Goal: Information Seeking & Learning: Learn about a topic

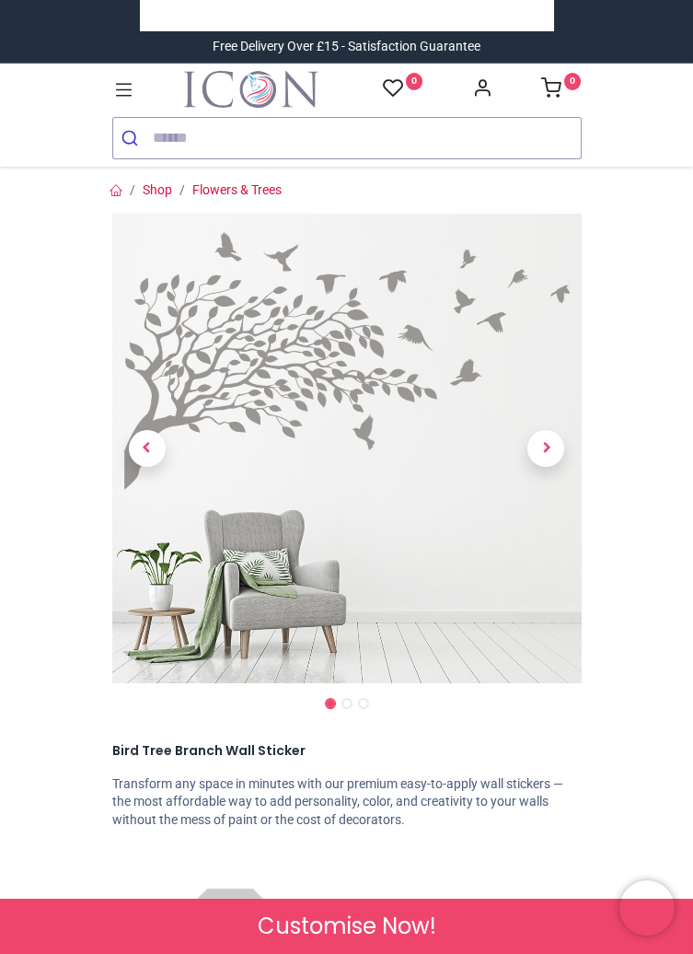
click at [539, 446] on span "Next" at bounding box center [546, 448] width 37 height 37
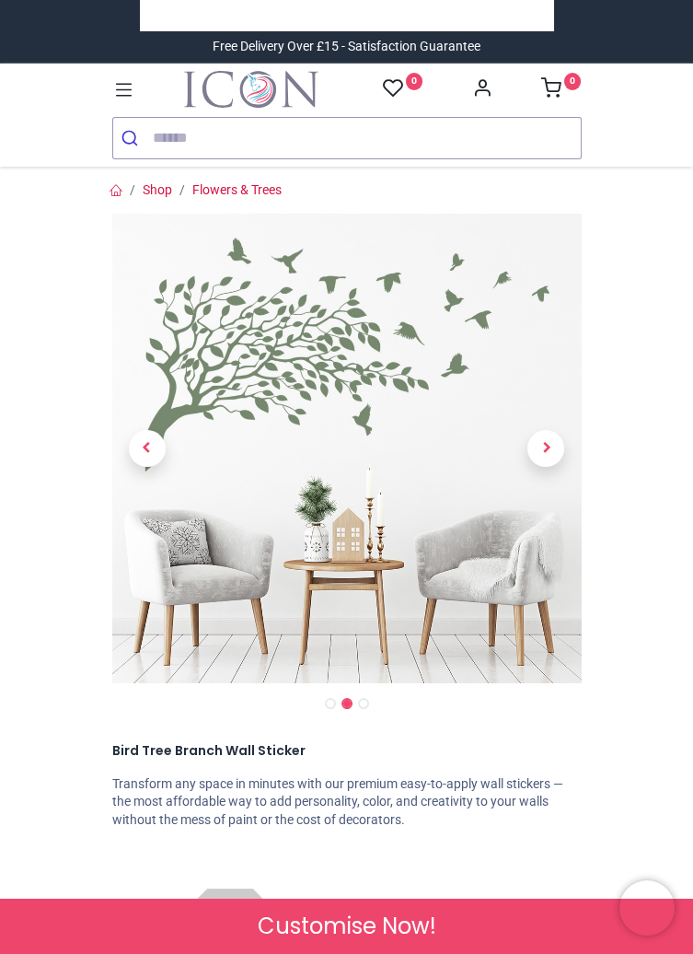
click at [555, 446] on span "Next" at bounding box center [546, 448] width 37 height 37
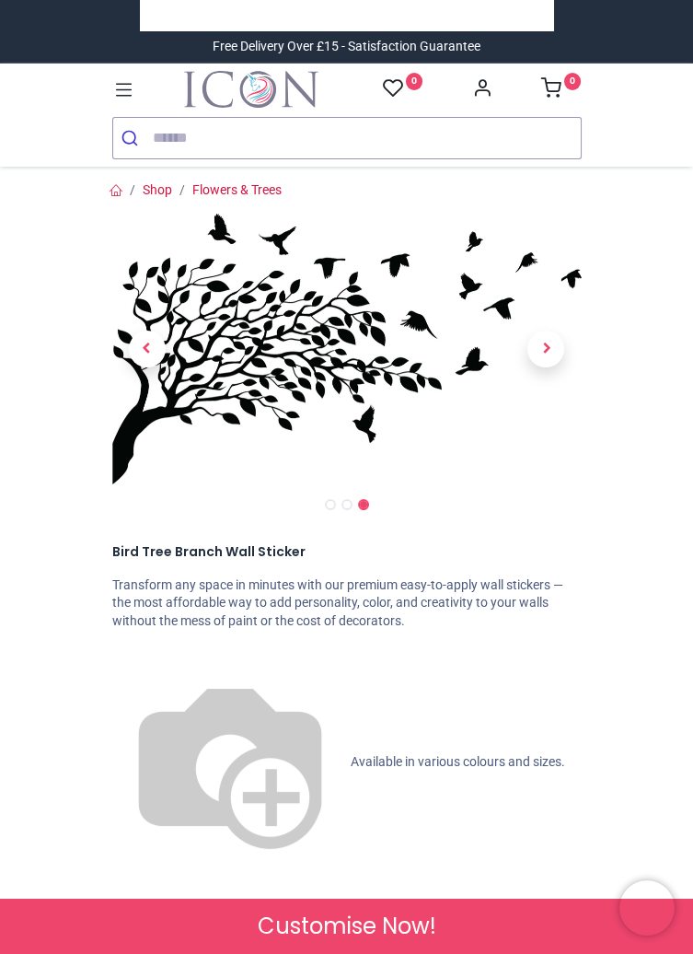
click at [550, 353] on span "Next" at bounding box center [546, 349] width 37 height 37
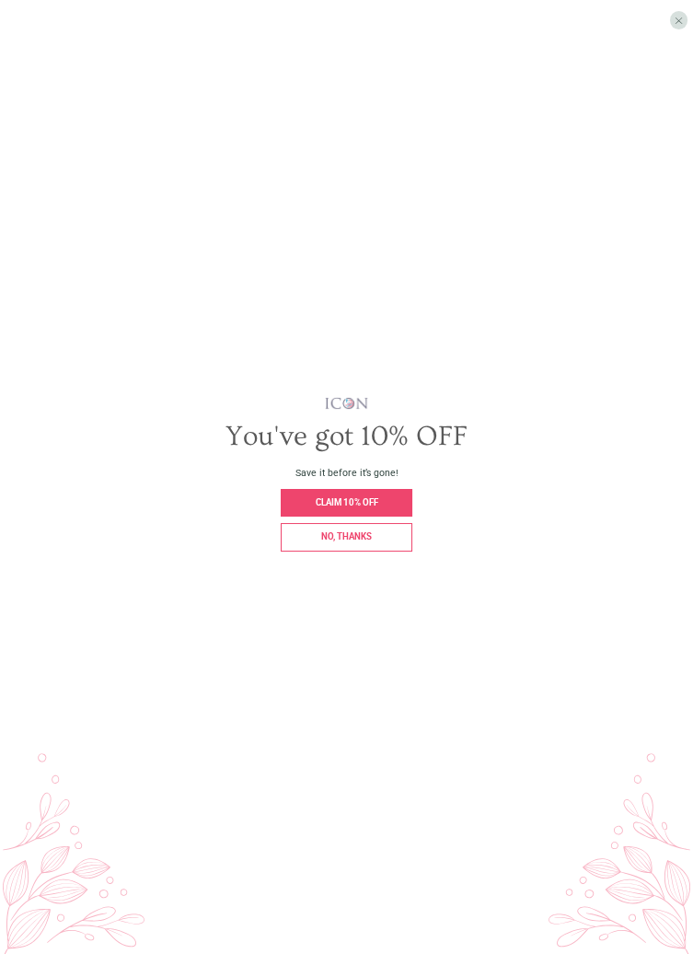
click at [370, 507] on span "CLAIM 10% OFF" at bounding box center [347, 502] width 63 height 10
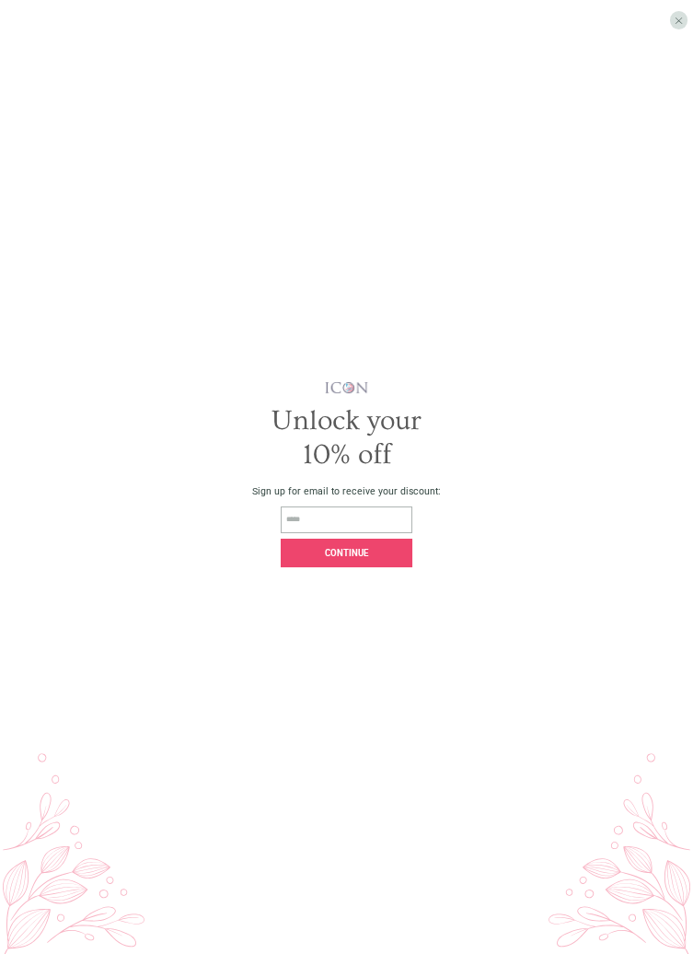
click at [340, 532] on input "email" at bounding box center [346, 519] width 131 height 26
type input "**********"
click at [382, 558] on div "Continue" at bounding box center [346, 553] width 117 height 9
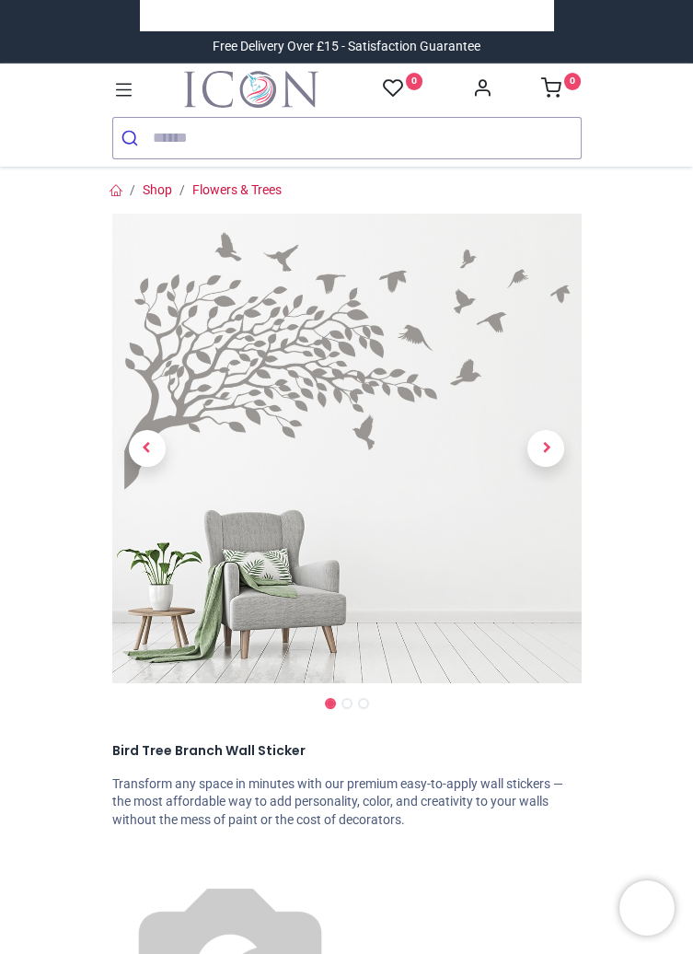
click at [114, 94] on icon at bounding box center [124, 90] width 24 height 24
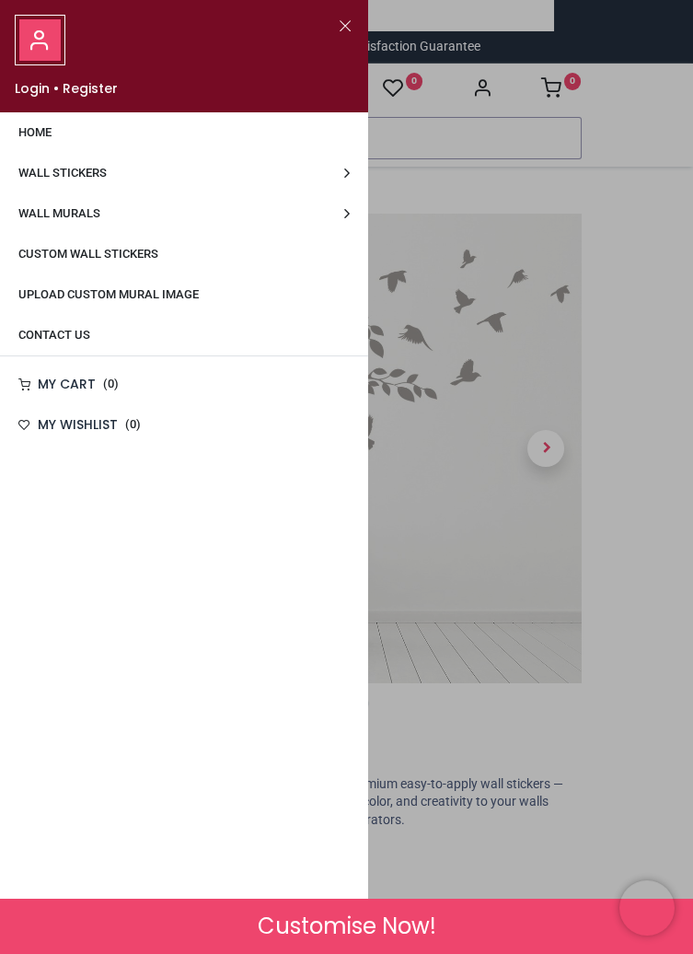
click at [86, 169] on span "Wall Stickers" at bounding box center [62, 173] width 88 height 14
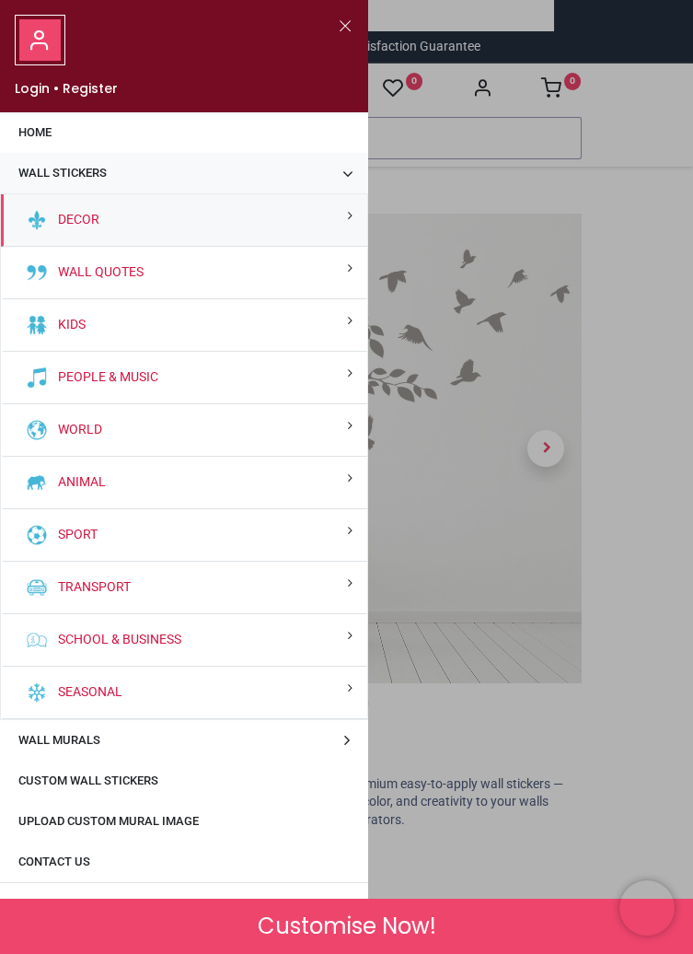
click at [159, 272] on div "Wall Quotes" at bounding box center [184, 273] width 366 height 52
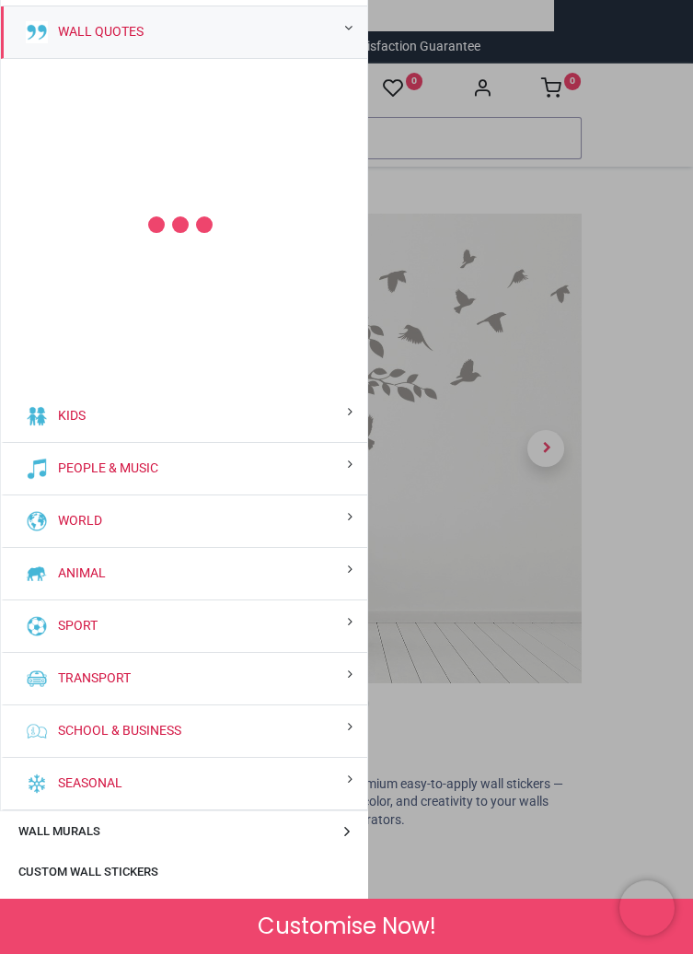
scroll to position [247, 0]
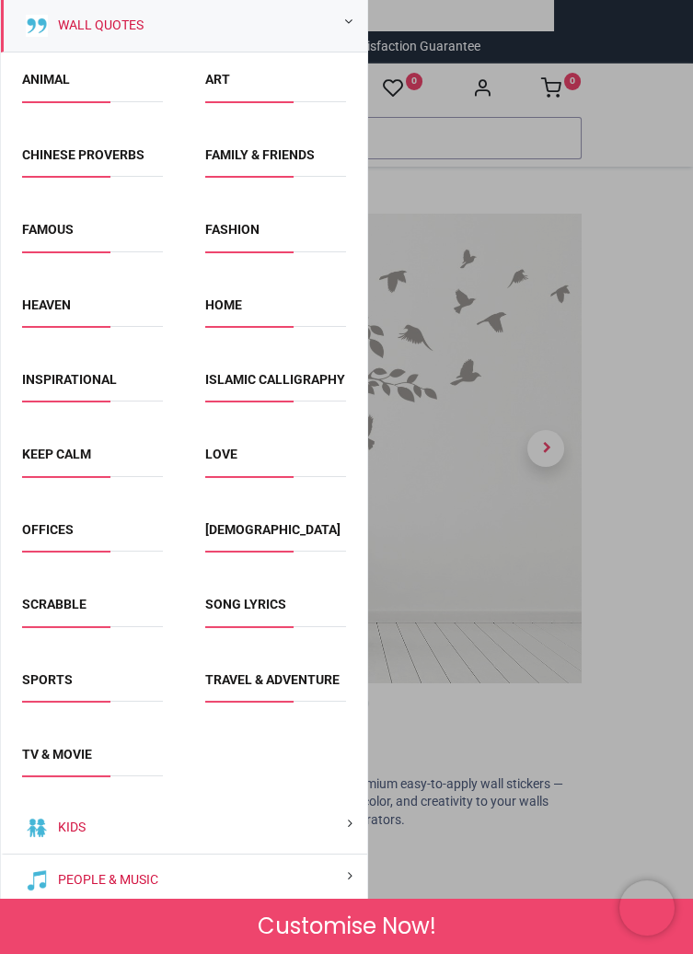
click at [74, 373] on link "Inspirational" at bounding box center [69, 379] width 95 height 15
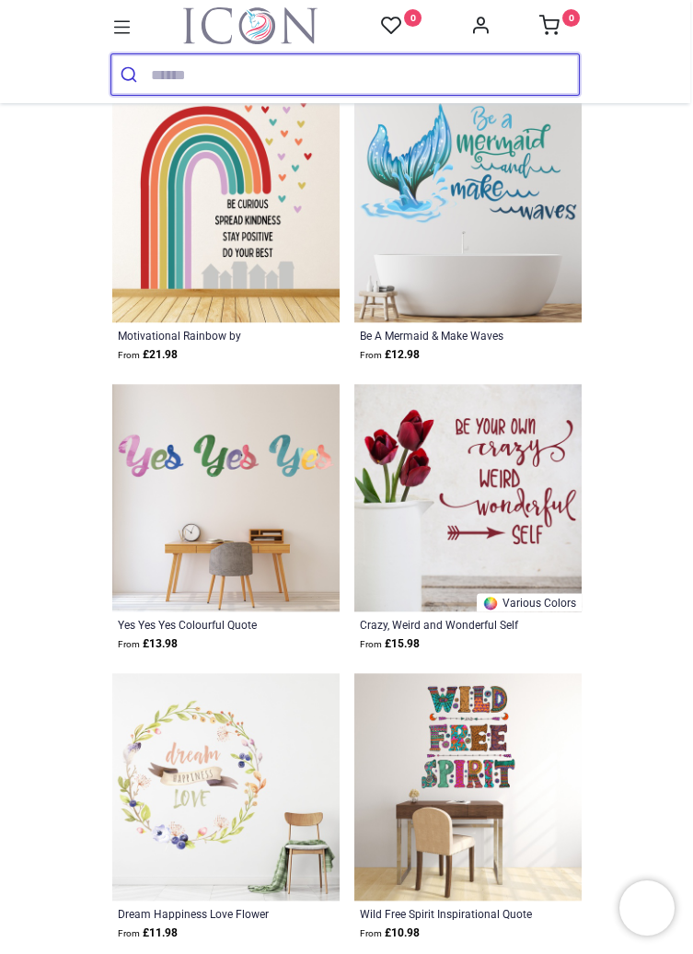
scroll to position [3469, 0]
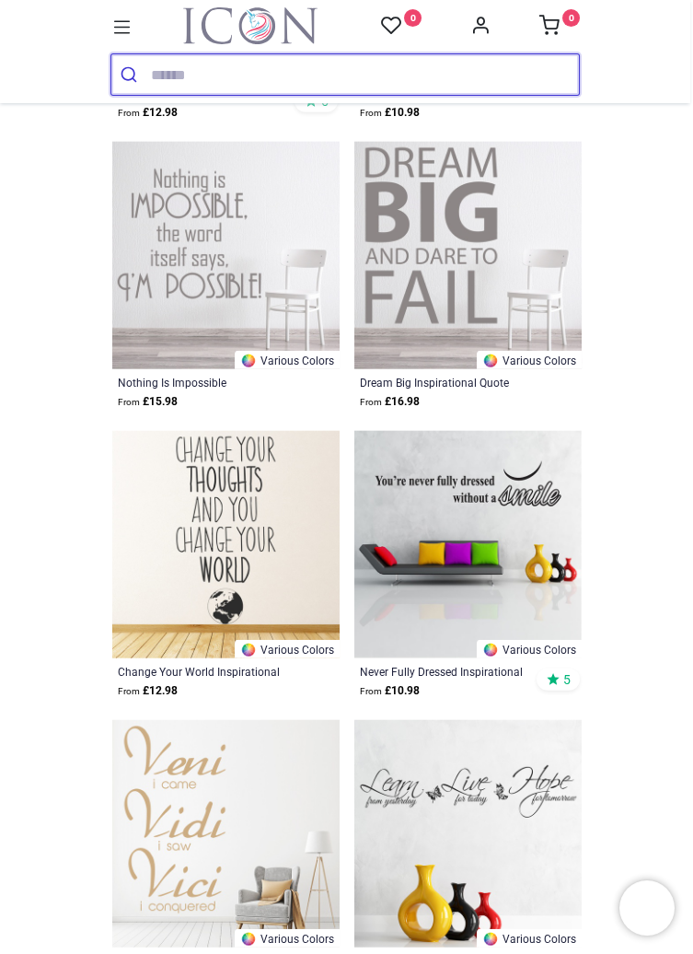
scroll to position [7469, 0]
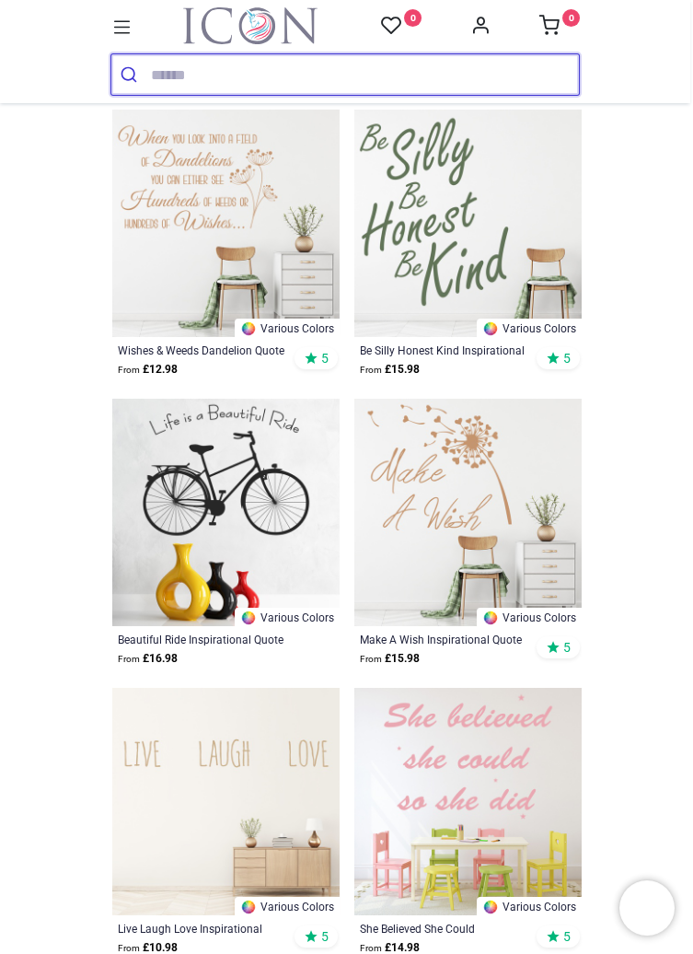
scroll to position [10976, 0]
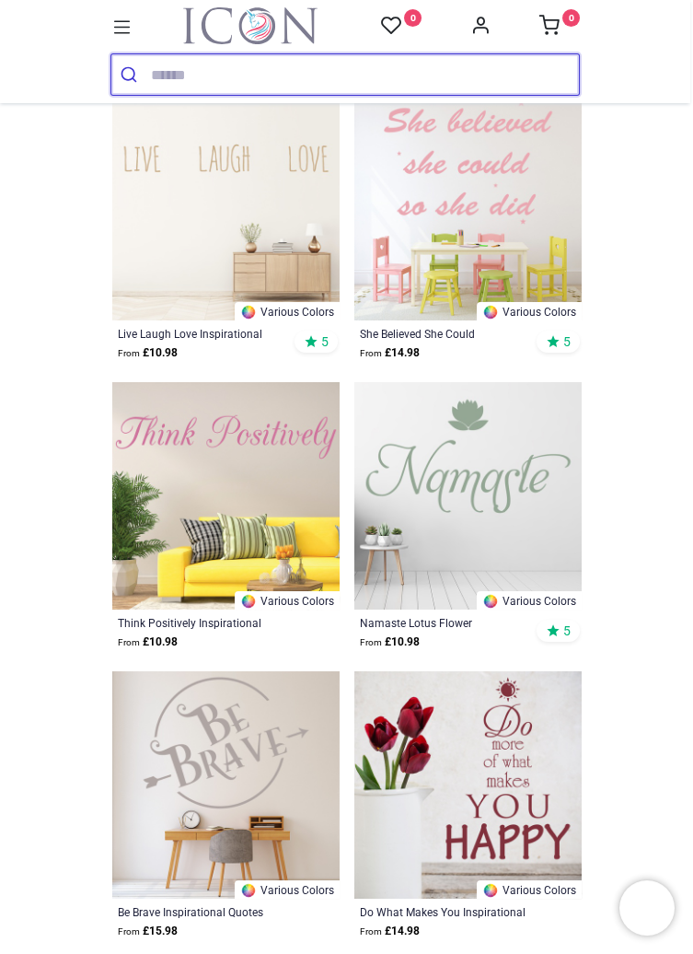
scroll to position [11591, 0]
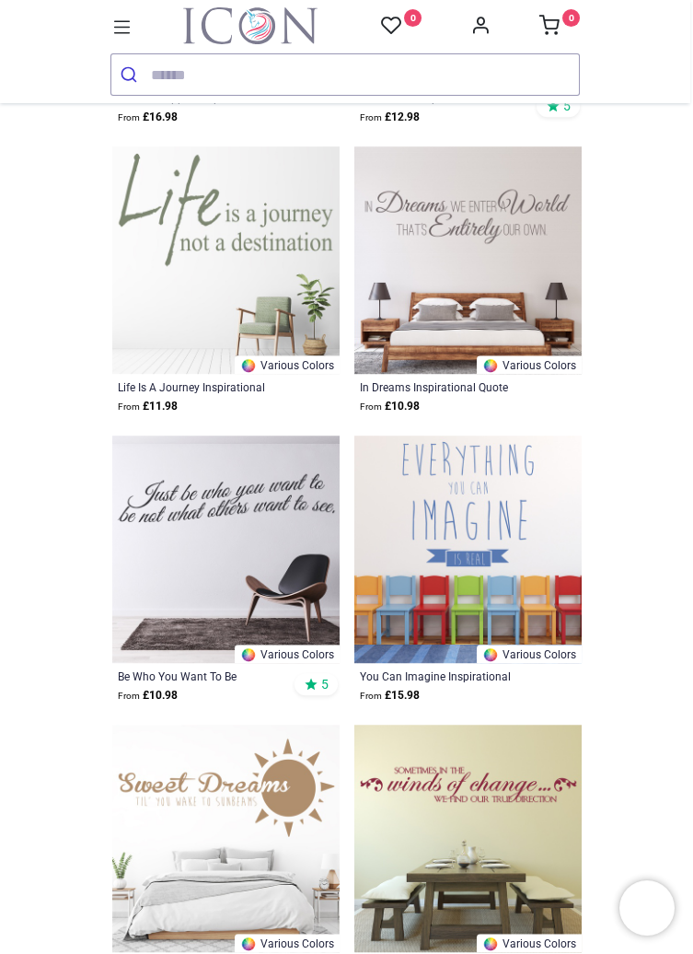
scroll to position [14114, 0]
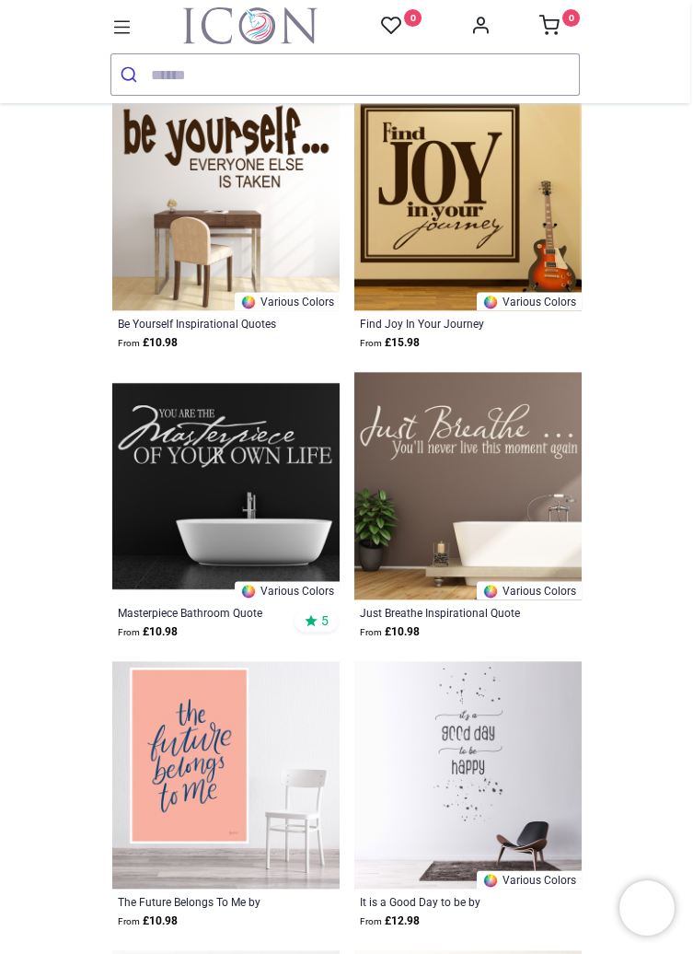
scroll to position [15338, 0]
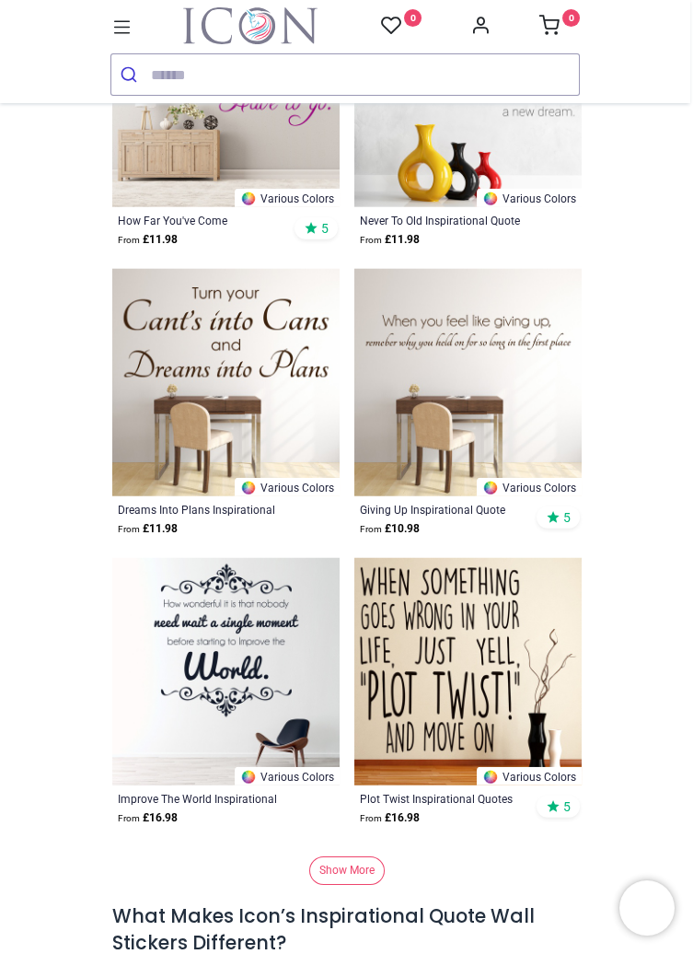
scroll to position [19780, 0]
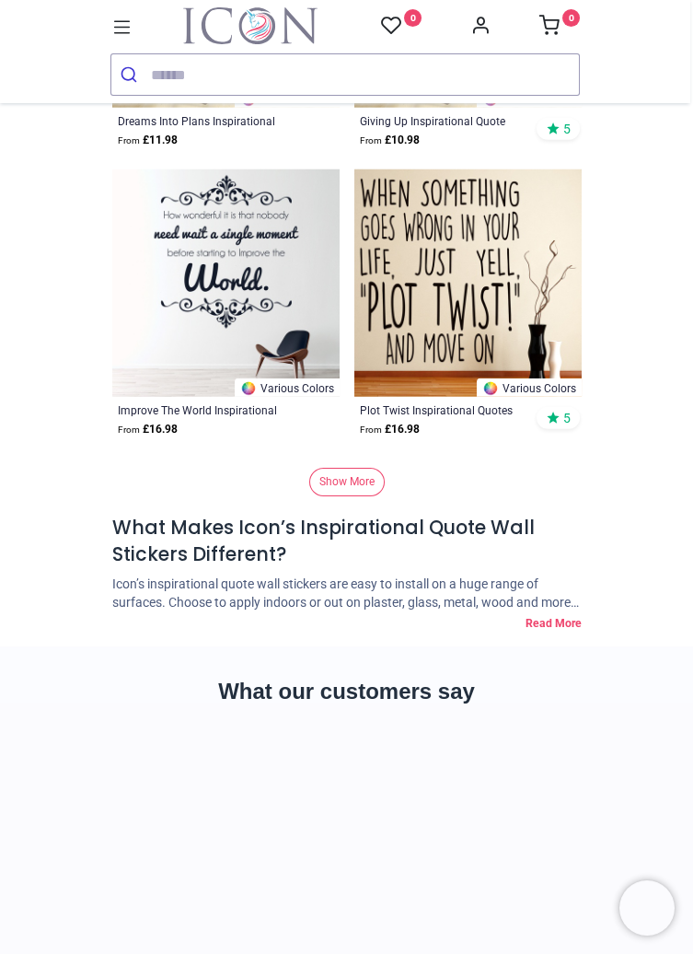
scroll to position [20174, 0]
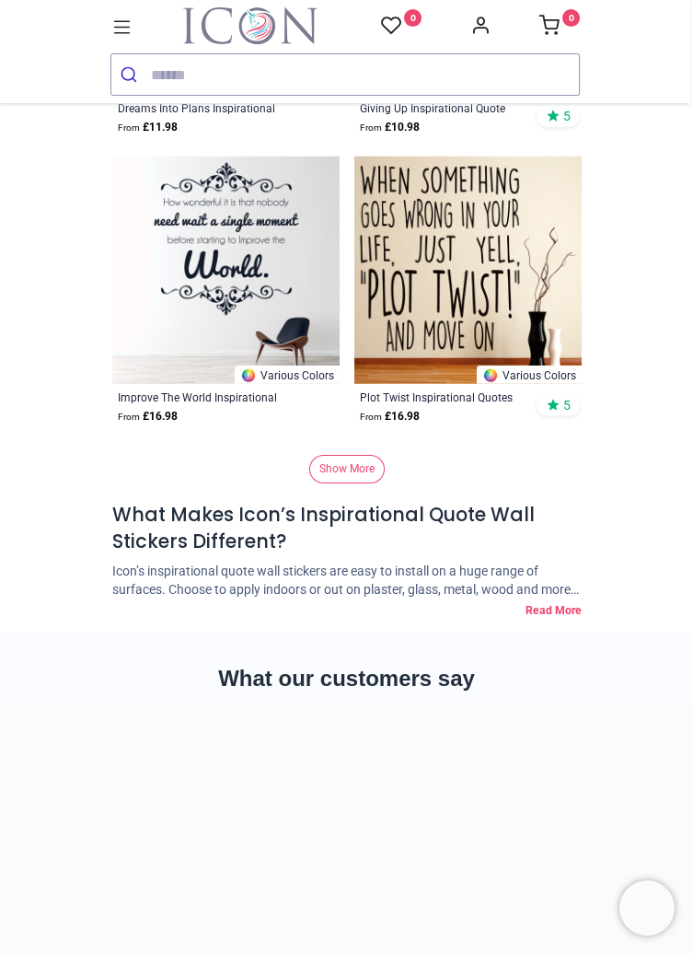
click at [369, 467] on link "Show More" at bounding box center [347, 469] width 76 height 29
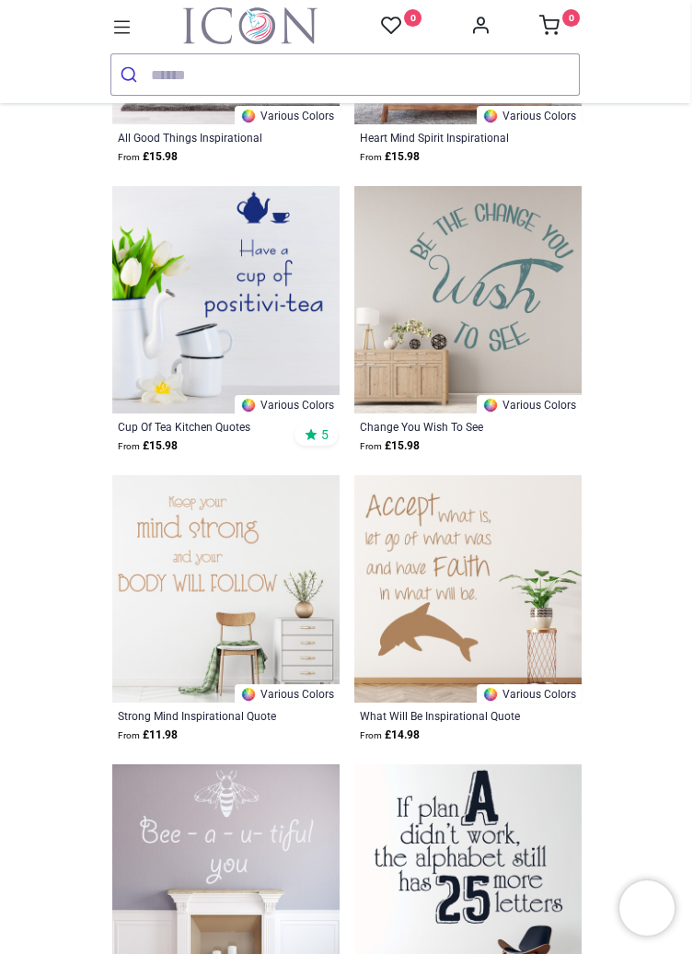
scroll to position [23616, 0]
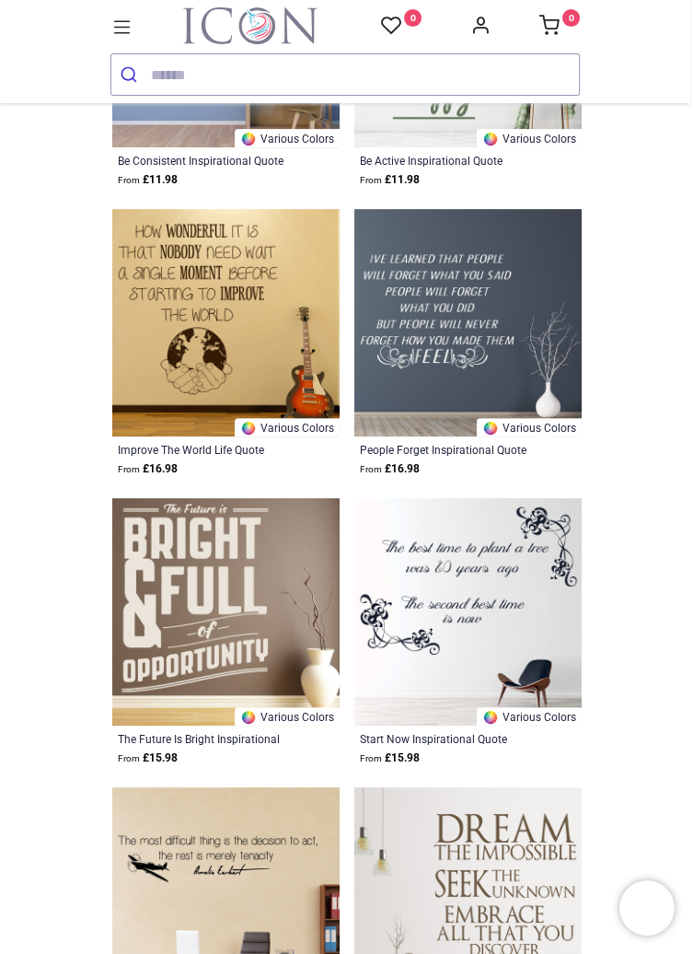
scroll to position [24757, 0]
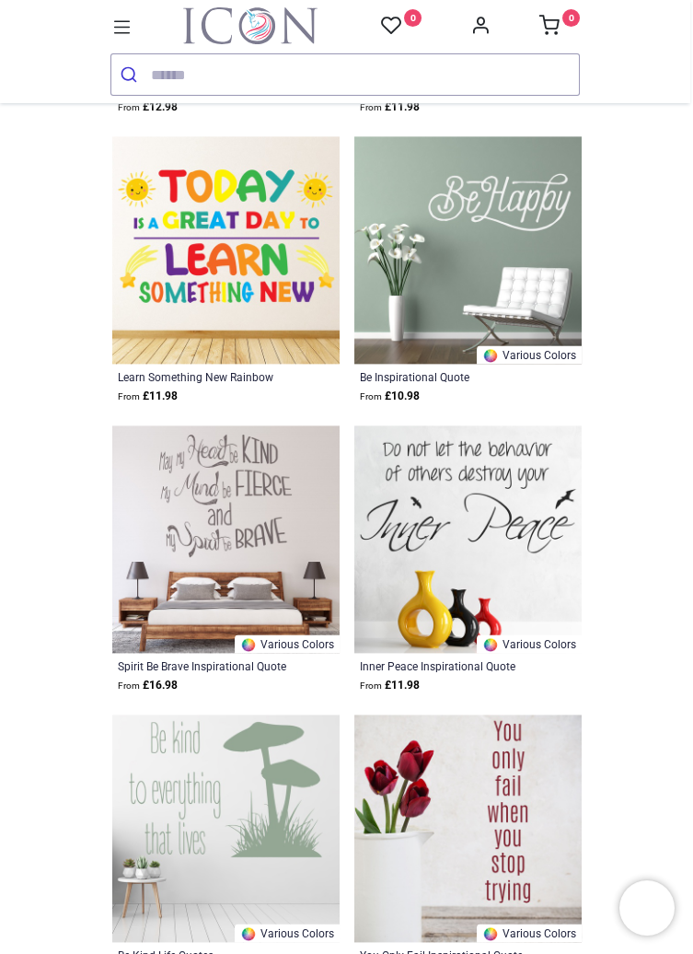
scroll to position [27713, 0]
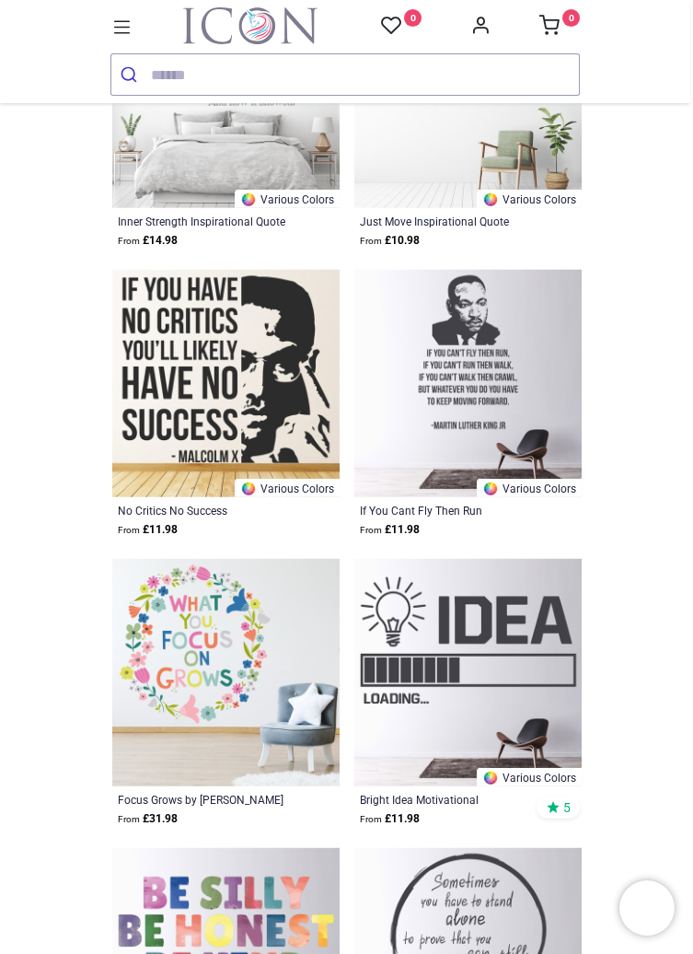
scroll to position [31630, 0]
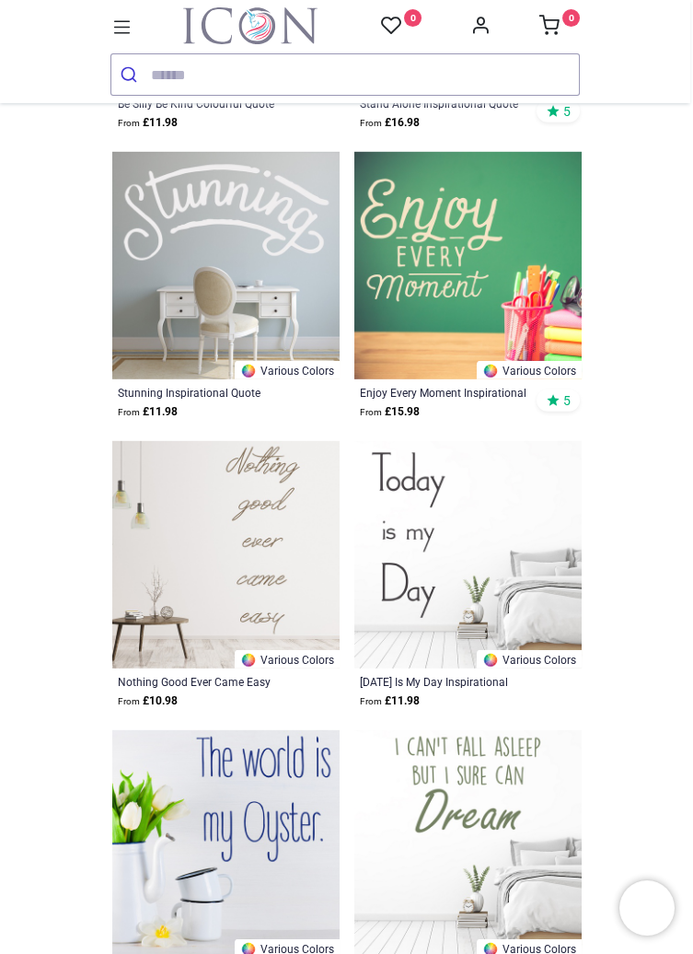
scroll to position [32611, 0]
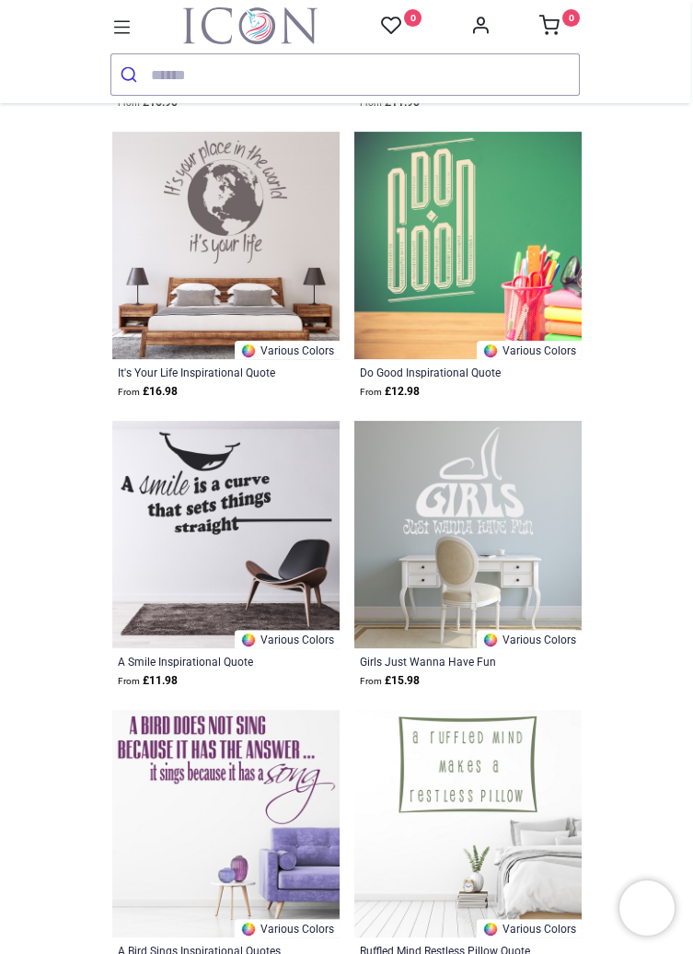
scroll to position [36269, 0]
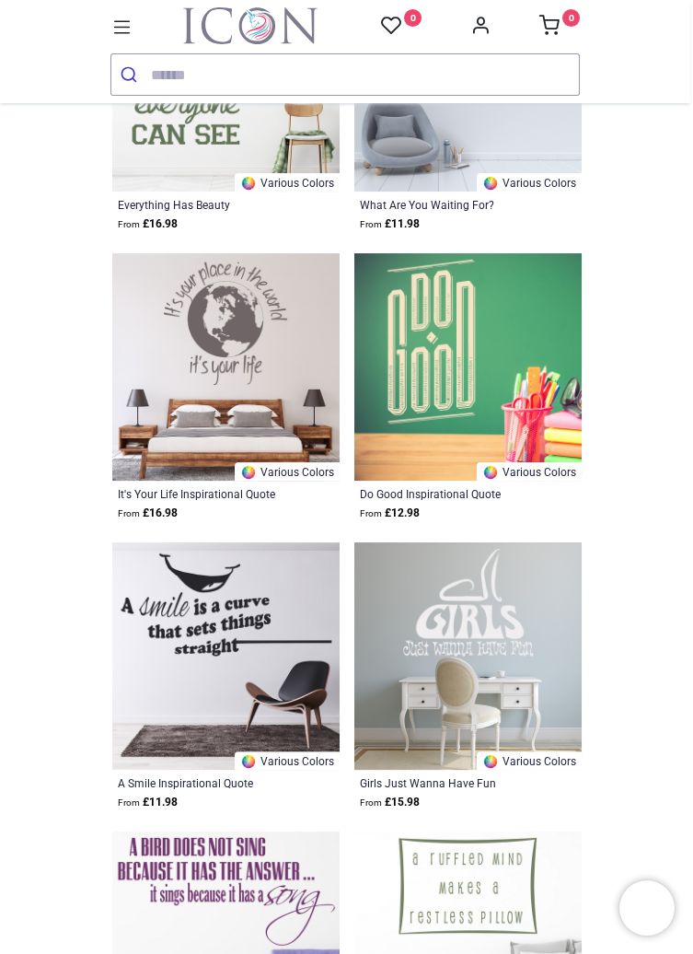
click at [118, 32] on icon at bounding box center [122, 26] width 17 height 13
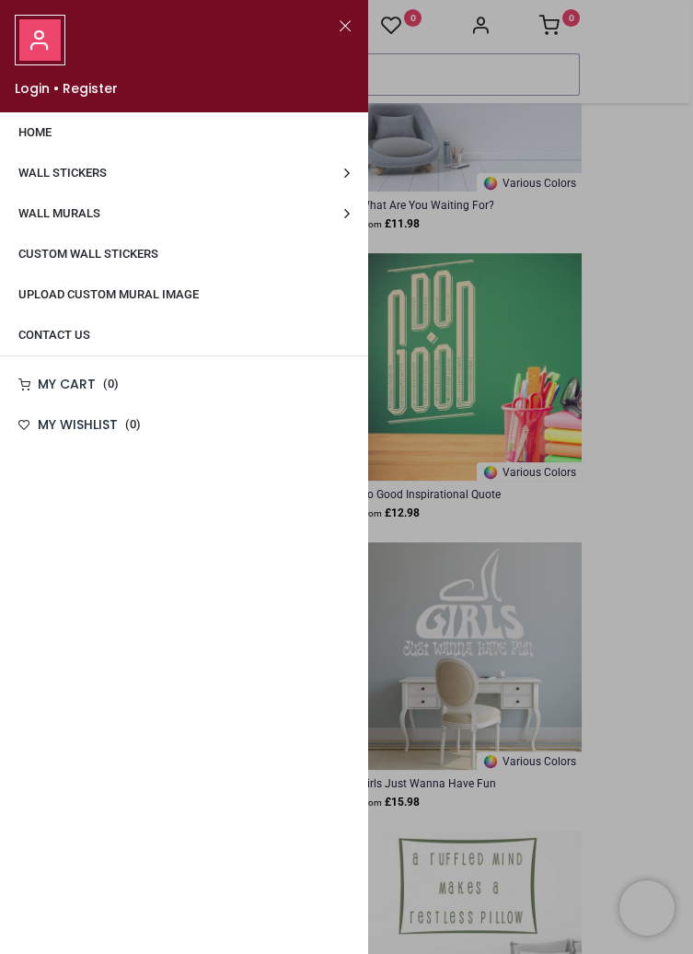
click at [99, 173] on span "Wall Stickers" at bounding box center [62, 173] width 88 height 14
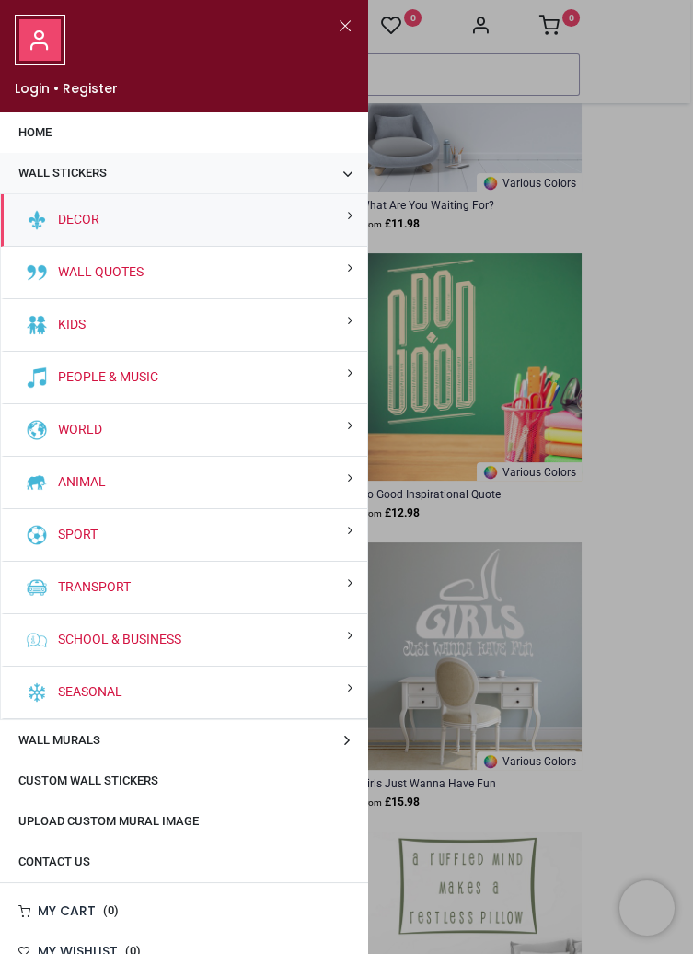
click at [164, 687] on div "Seasonal" at bounding box center [184, 693] width 366 height 52
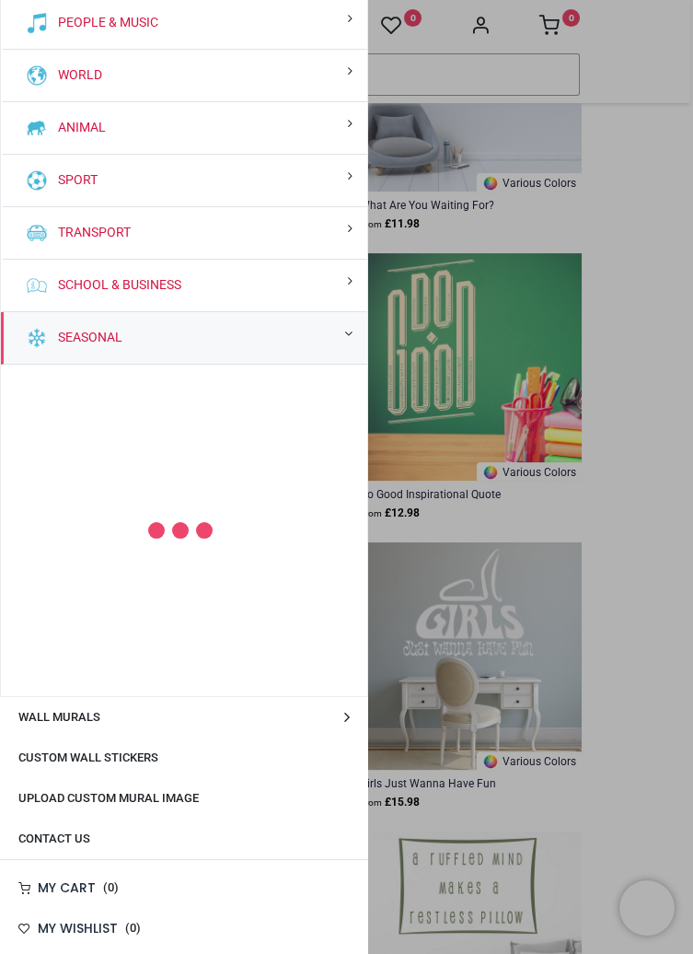
scroll to position [266, 0]
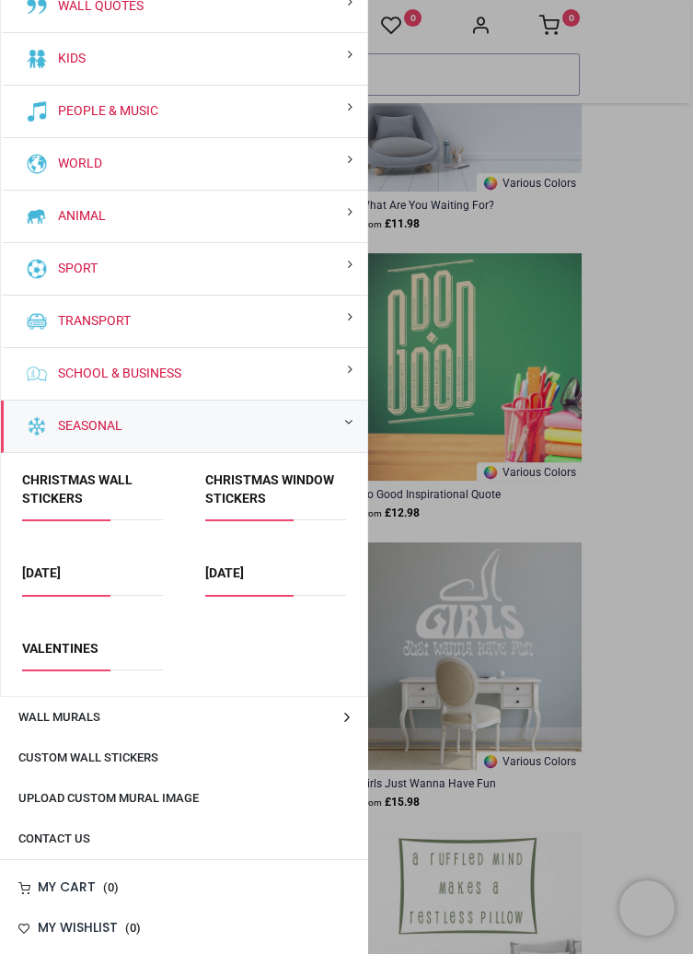
click at [244, 568] on link "Halloween" at bounding box center [224, 572] width 39 height 15
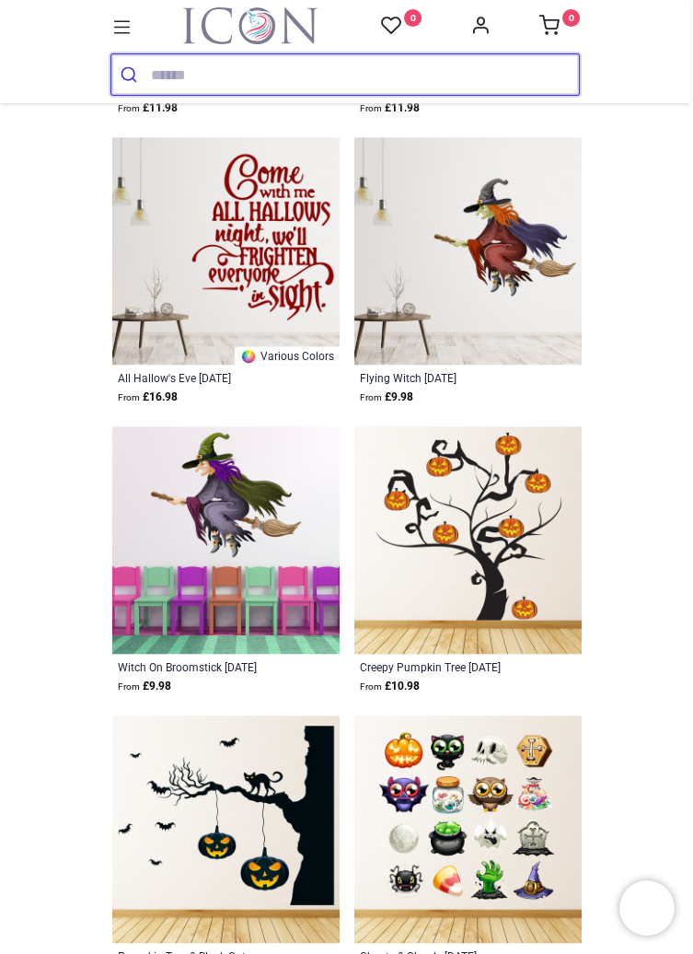
scroll to position [3135, 0]
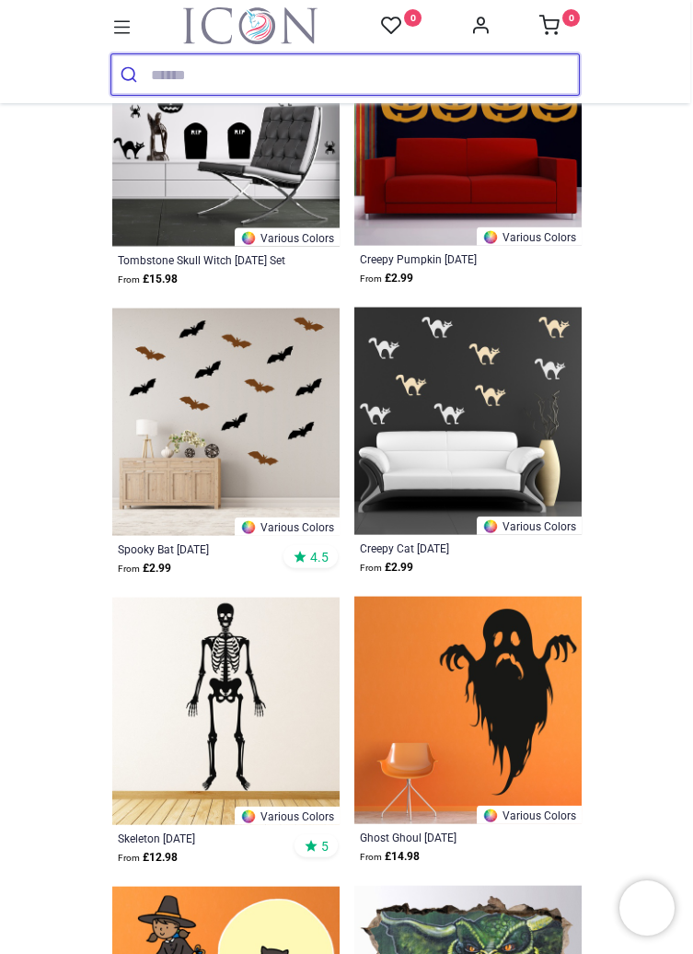
scroll to position [6983, 0]
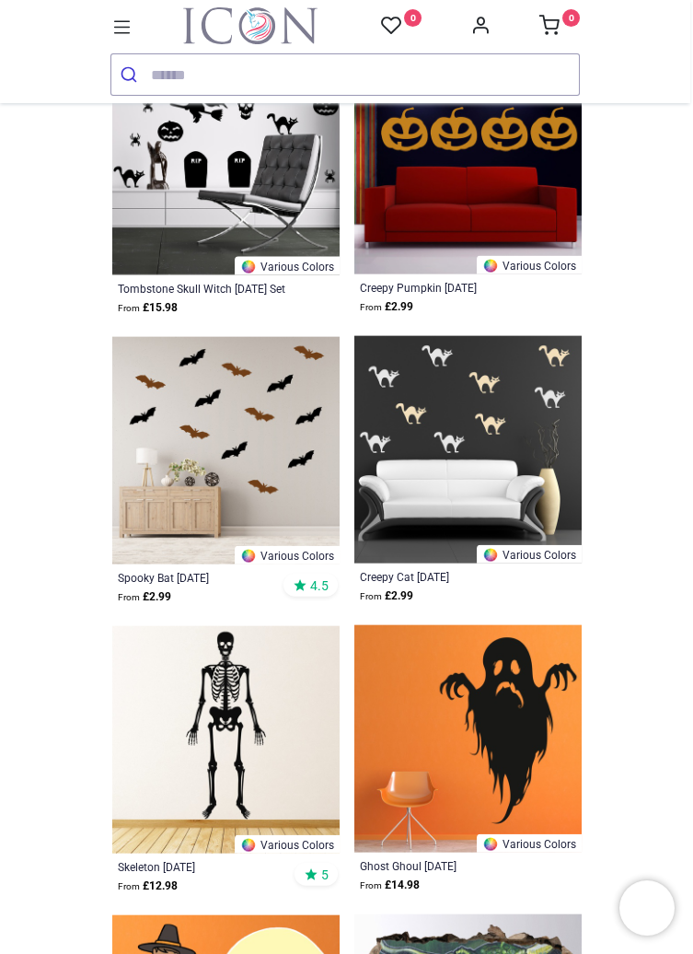
click at [117, 20] on icon at bounding box center [122, 26] width 17 height 13
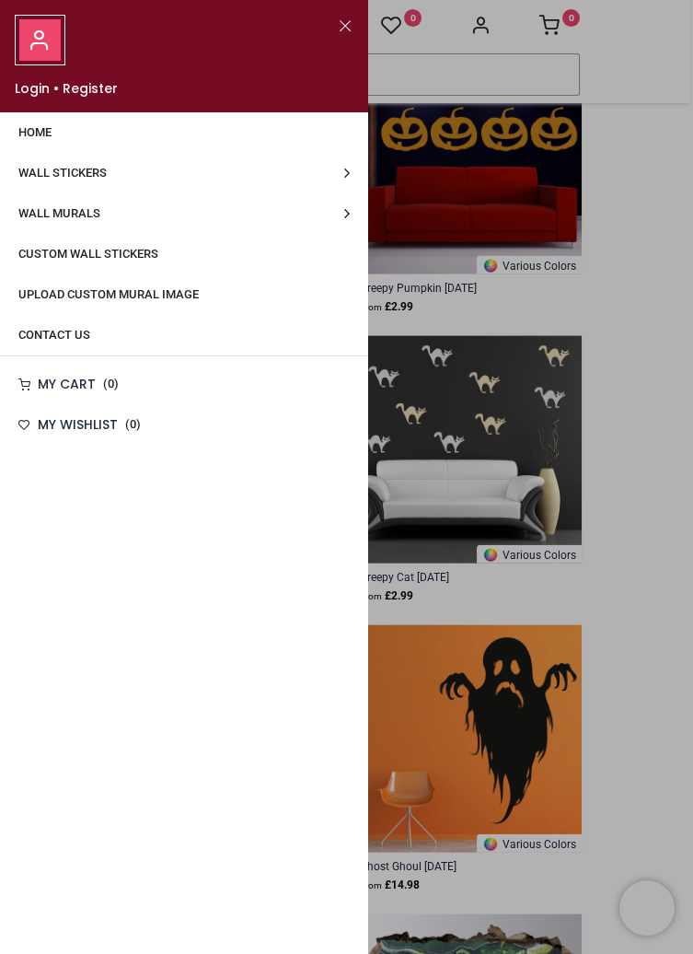
click at [91, 169] on span "Wall Stickers" at bounding box center [62, 173] width 88 height 14
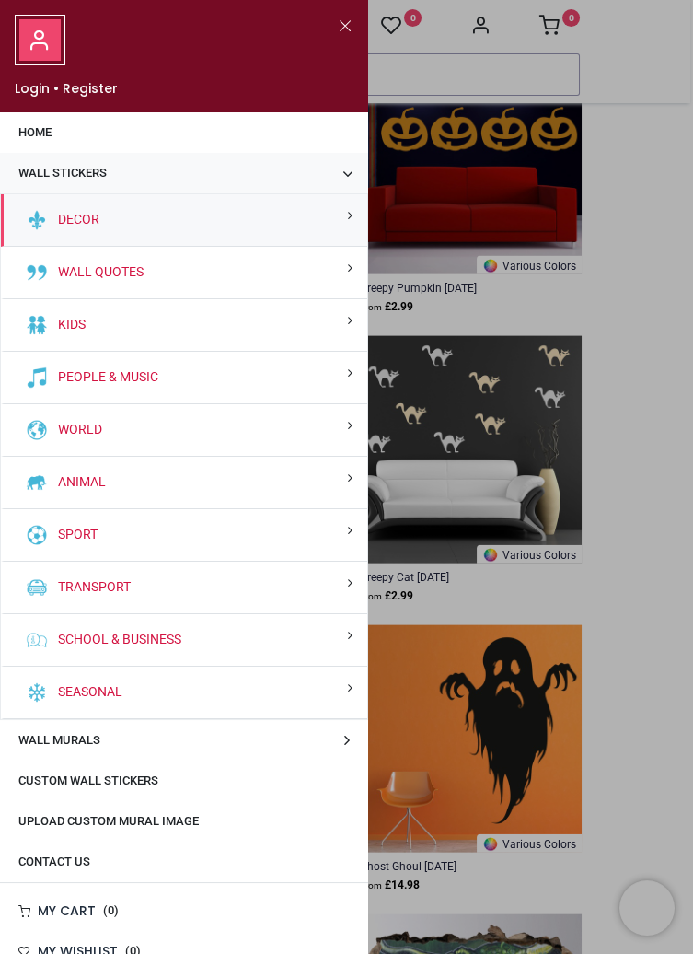
click at [168, 227] on div "Decor" at bounding box center [184, 220] width 366 height 52
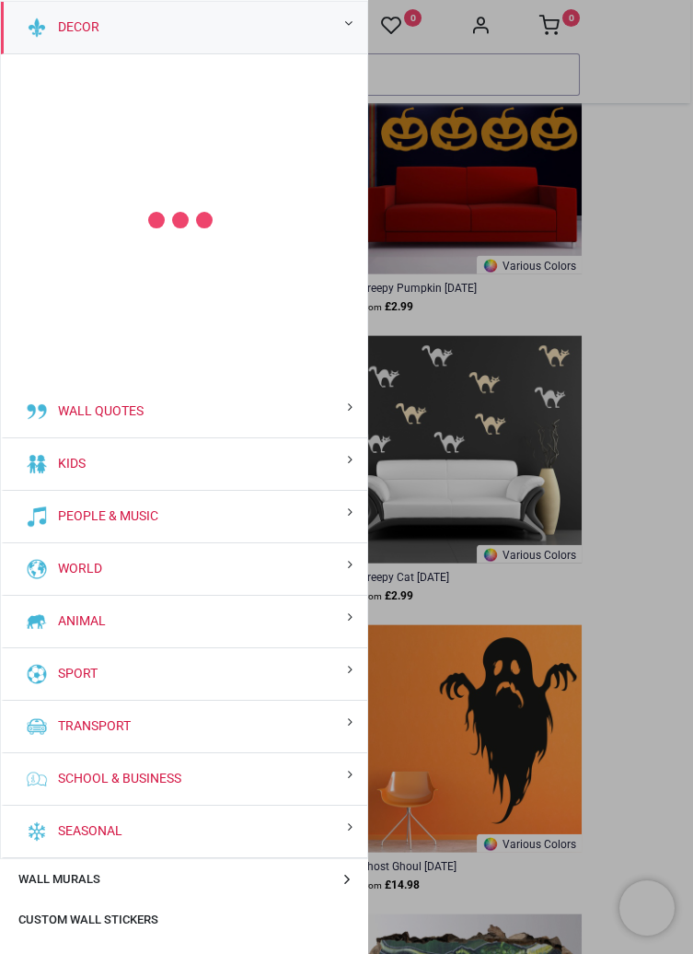
scroll to position [194, 0]
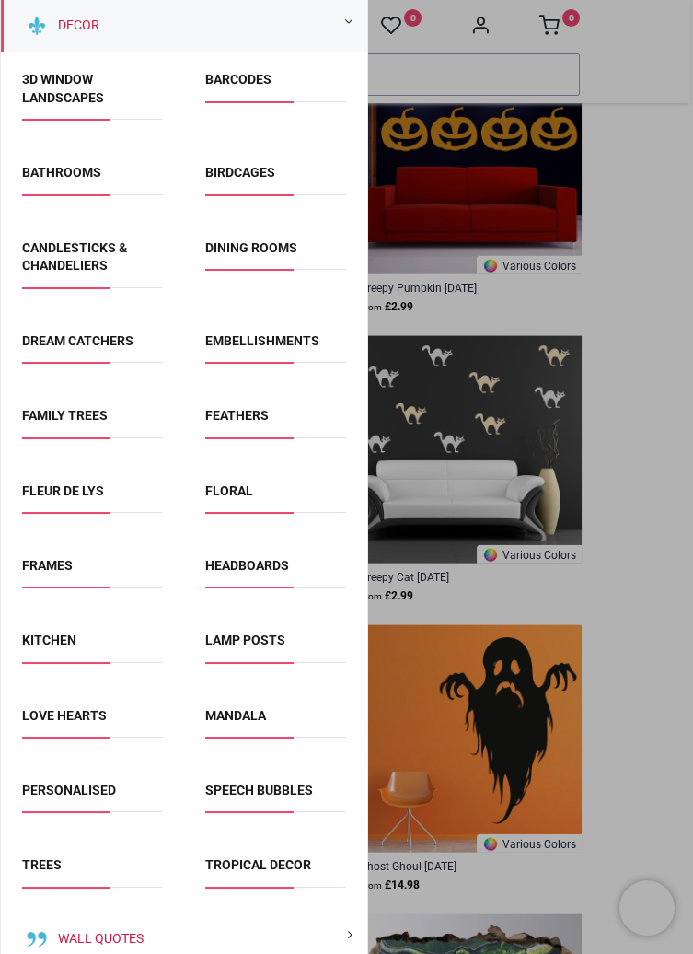
click at [244, 495] on link "Floral" at bounding box center [229, 490] width 48 height 15
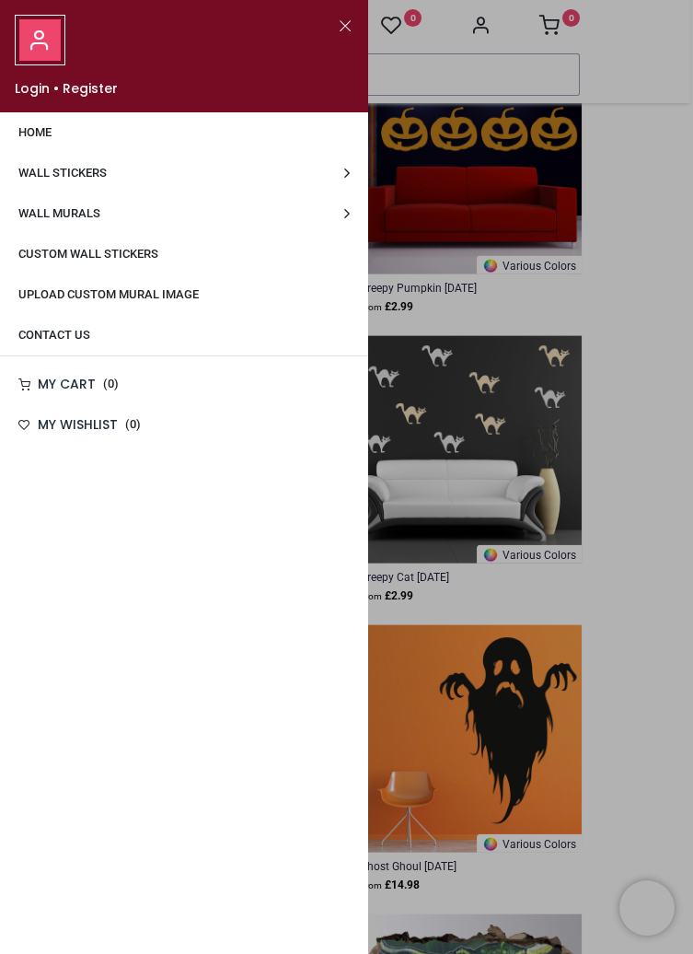
scroll to position [0, 0]
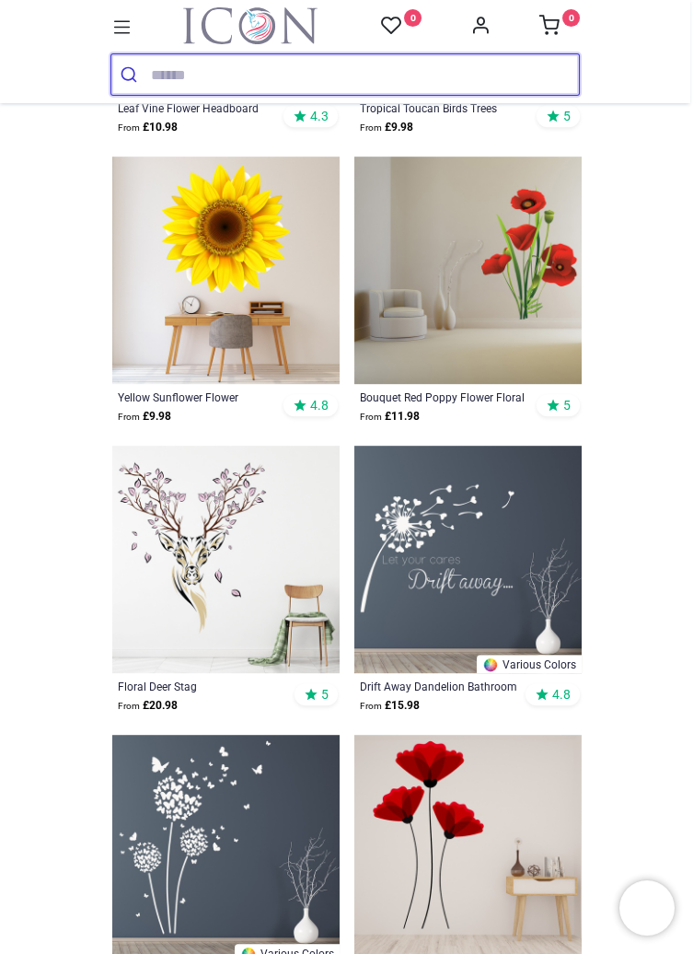
scroll to position [1670, 0]
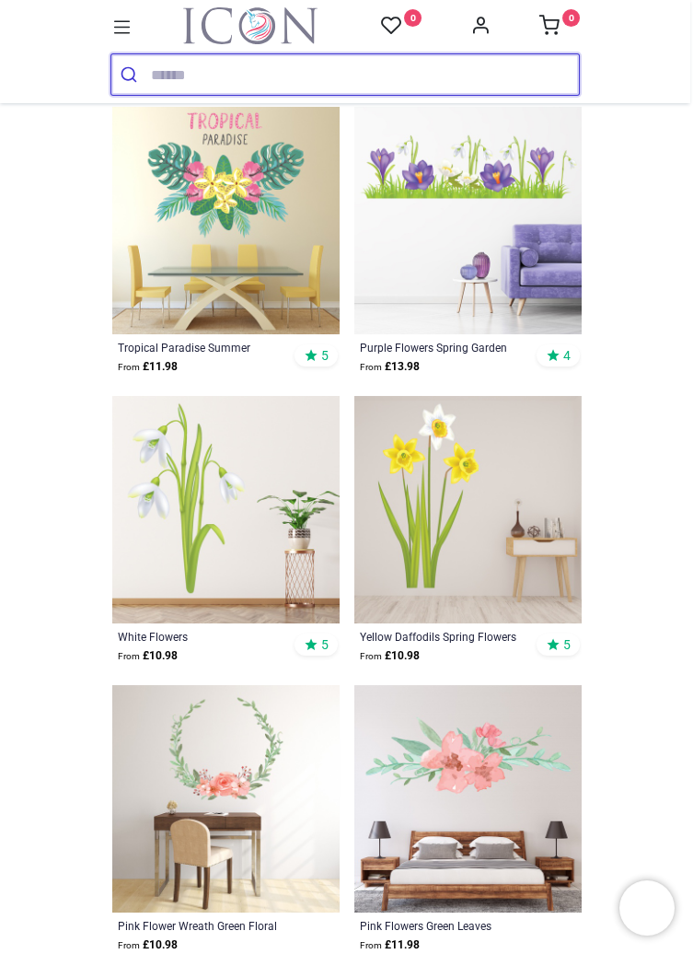
scroll to position [4899, 0]
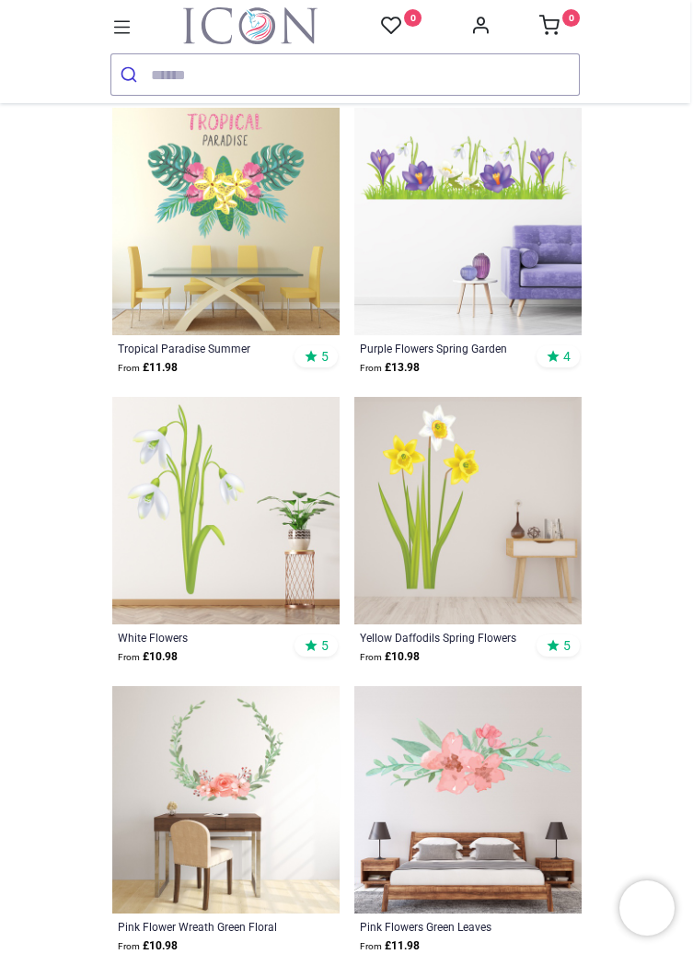
click at [457, 527] on img at bounding box center [468, 510] width 227 height 227
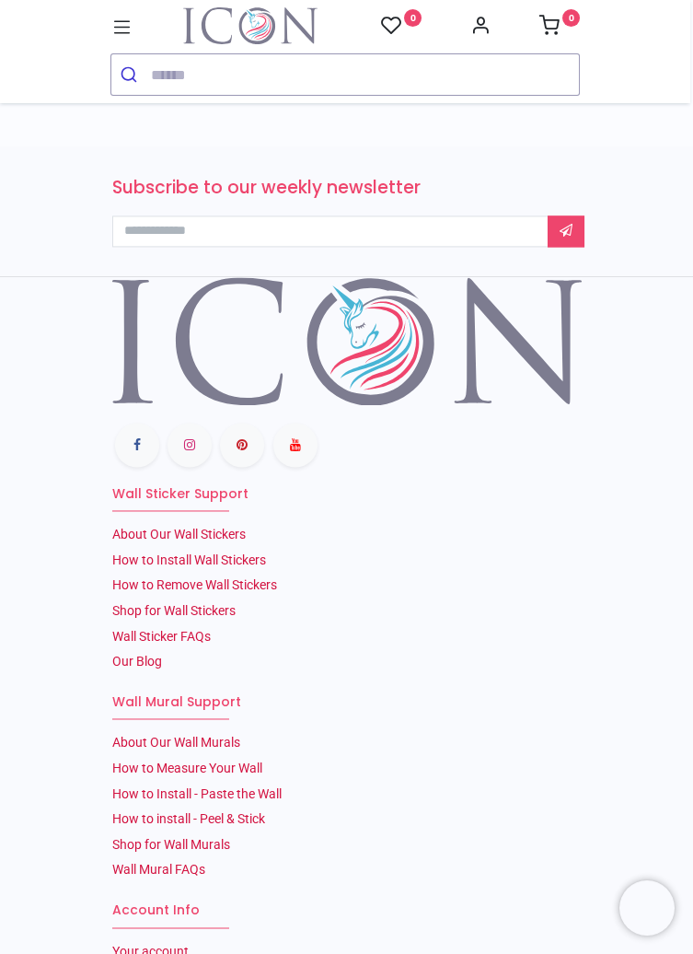
scroll to position [889, 0]
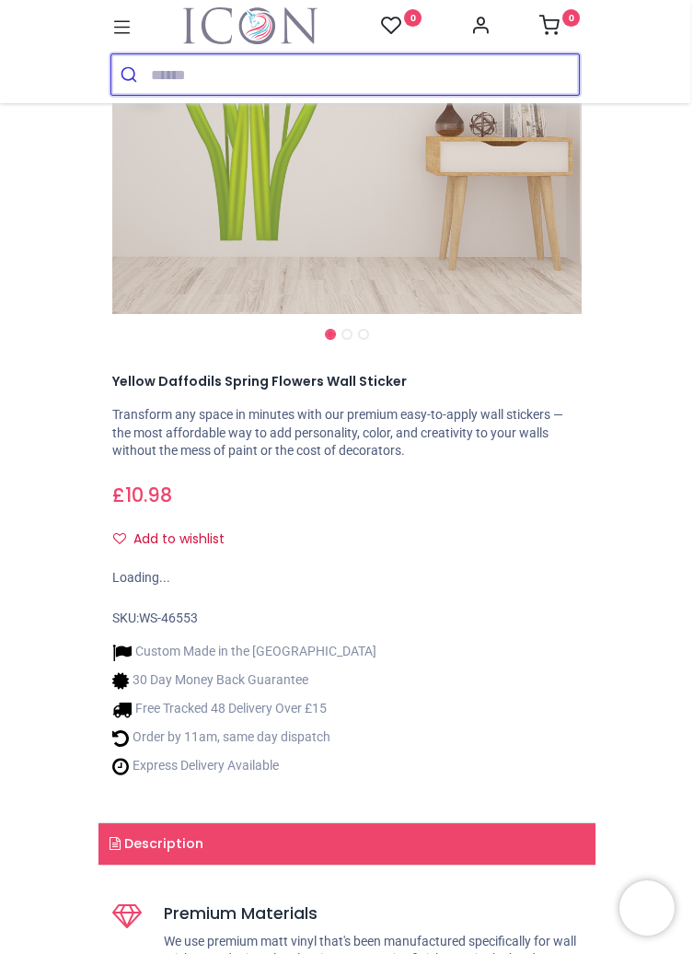
scroll to position [308, 0]
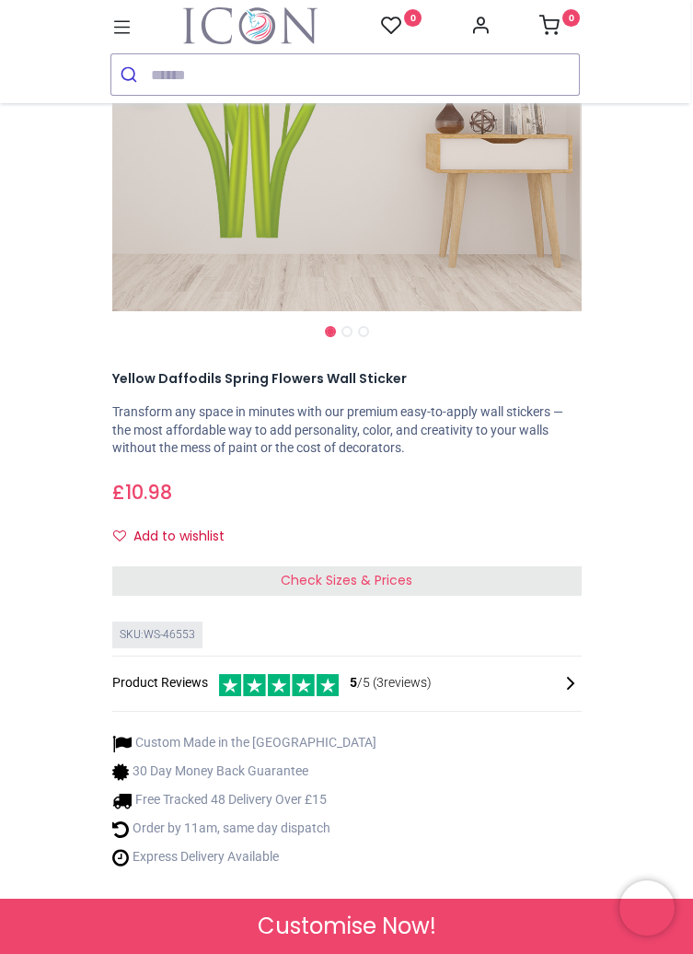
click at [499, 583] on div "Check Sizes & Prices" at bounding box center [347, 580] width 470 height 29
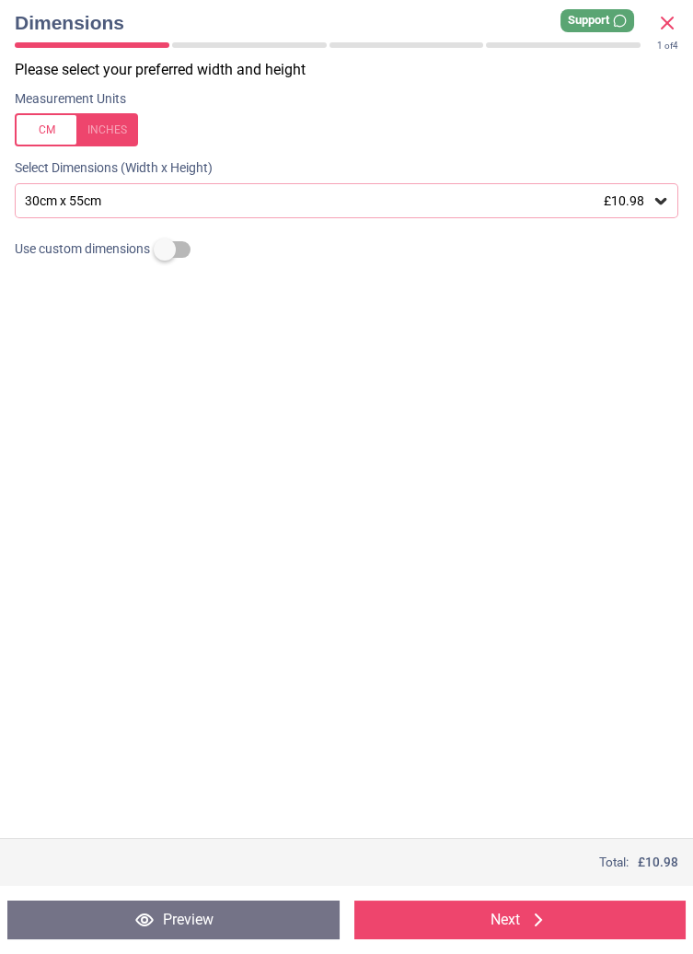
click at [106, 128] on div at bounding box center [76, 129] width 123 height 33
